Goal: Obtain resource: Download file/media

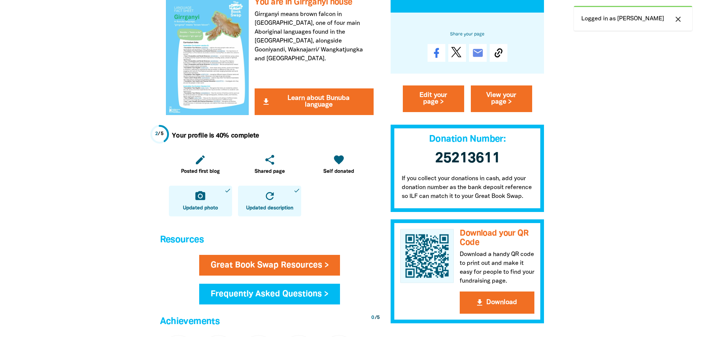
scroll to position [259, 0]
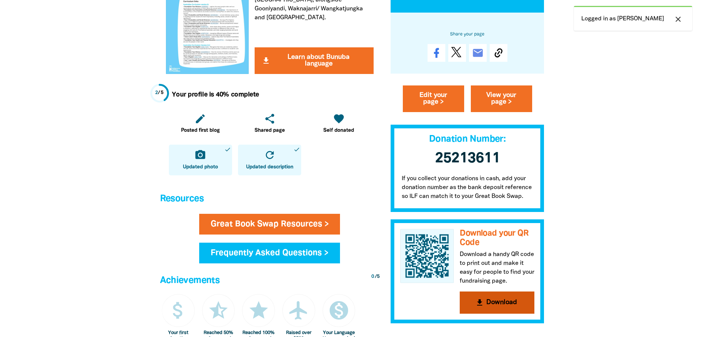
click at [508, 299] on button "get_app Download" at bounding box center [497, 303] width 75 height 22
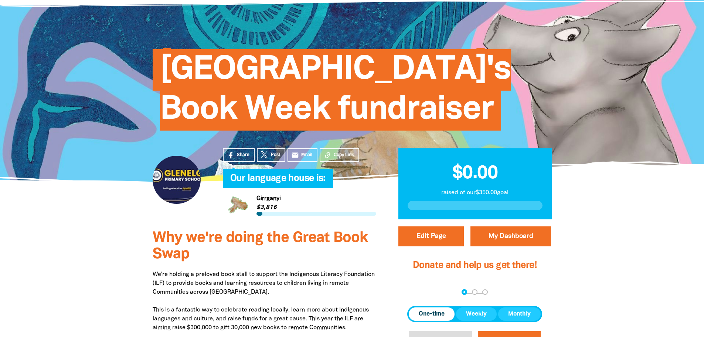
scroll to position [185, 0]
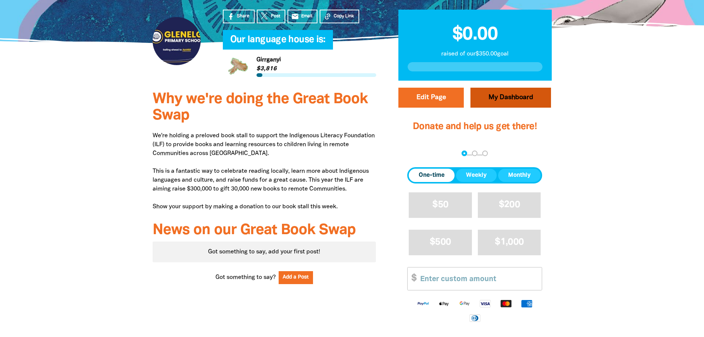
click at [523, 100] on link "My Dashboard" at bounding box center [510, 98] width 81 height 20
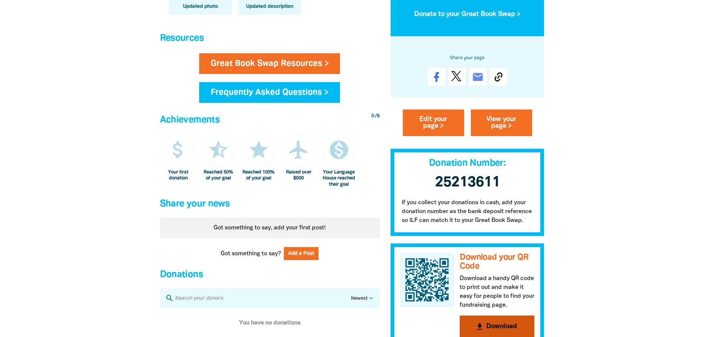
scroll to position [443, 0]
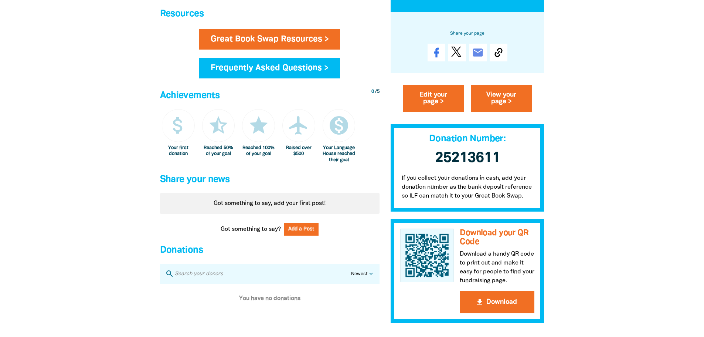
click at [486, 164] on span "25213611 ﻿" at bounding box center [467, 158] width 65 height 14
drag, startPoint x: 530, startPoint y: 202, endPoint x: 441, endPoint y: 200, distance: 89.1
click at [441, 200] on p "If you collect your donations in cash, add your donation number as the bank dep…" at bounding box center [468, 192] width 154 height 38
click at [401, 195] on p "If you collect your donations in cash, add your donation number as the bank dep…" at bounding box center [468, 192] width 154 height 38
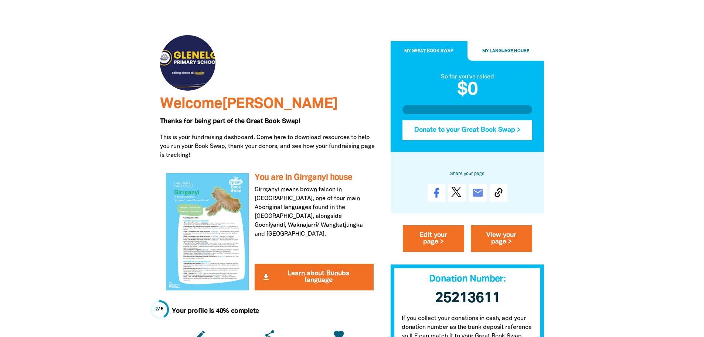
scroll to position [0, 0]
